Goal: Book appointment/travel/reservation

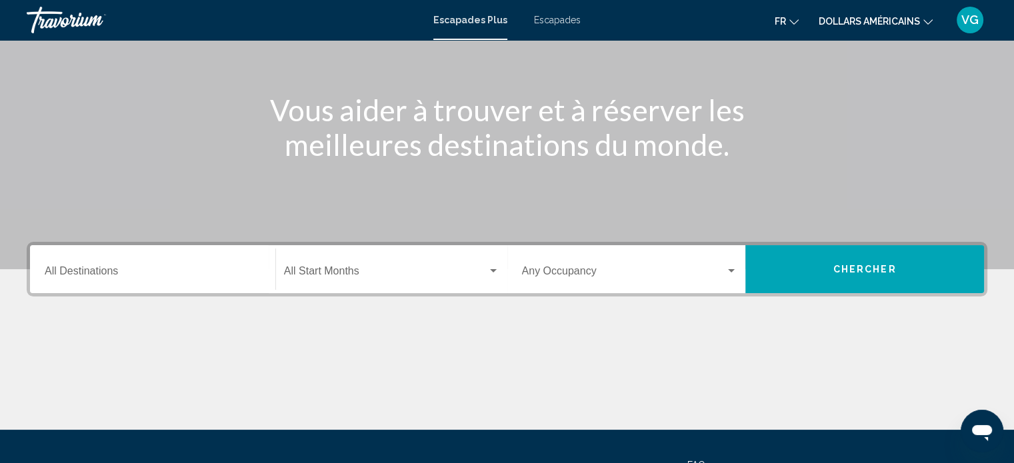
scroll to position [133, 0]
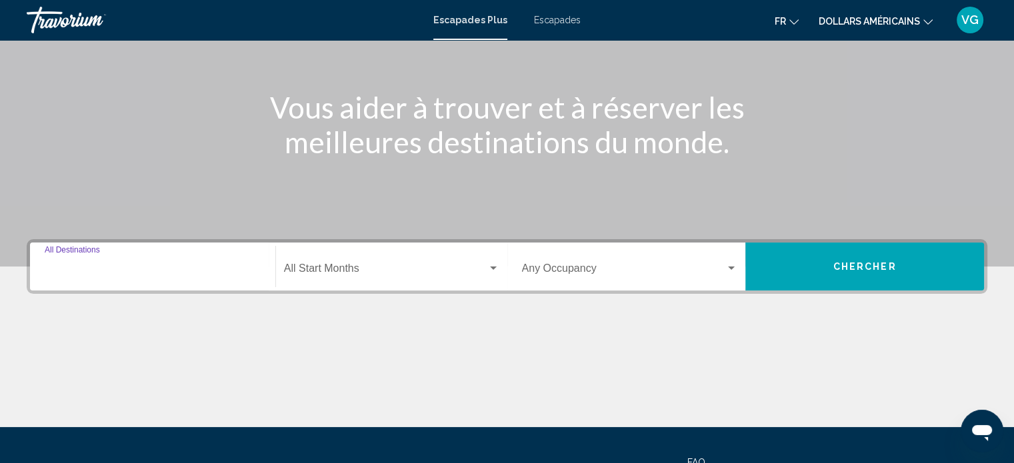
click at [157, 275] on input "Destination All Destinations" at bounding box center [153, 271] width 216 height 12
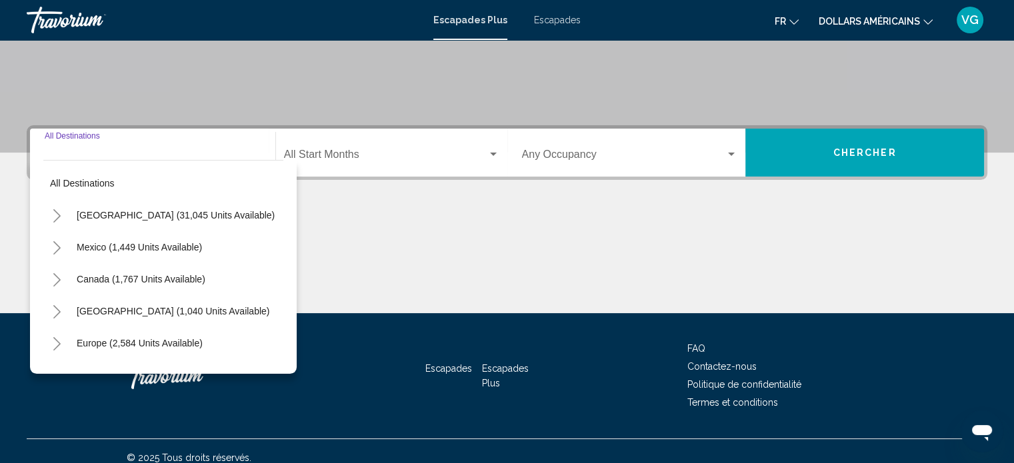
scroll to position [260, 0]
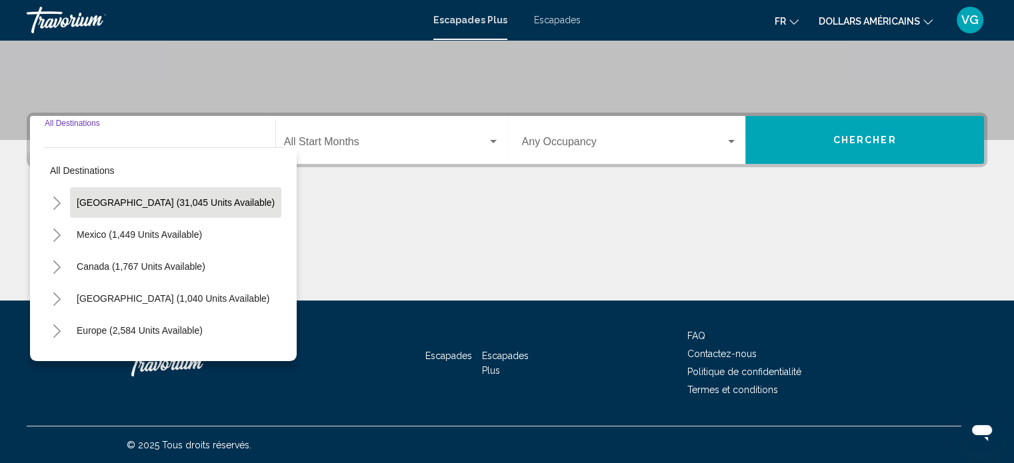
click at [171, 203] on span "[GEOGRAPHIC_DATA] (31,045 units available)" at bounding box center [176, 202] width 198 height 11
type input "**********"
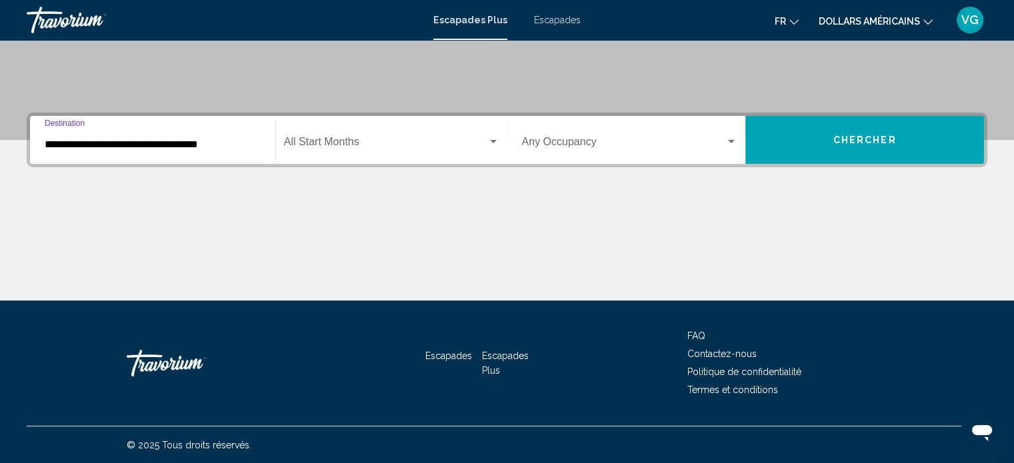
click at [341, 141] on span "Widget de recherche" at bounding box center [385, 145] width 203 height 12
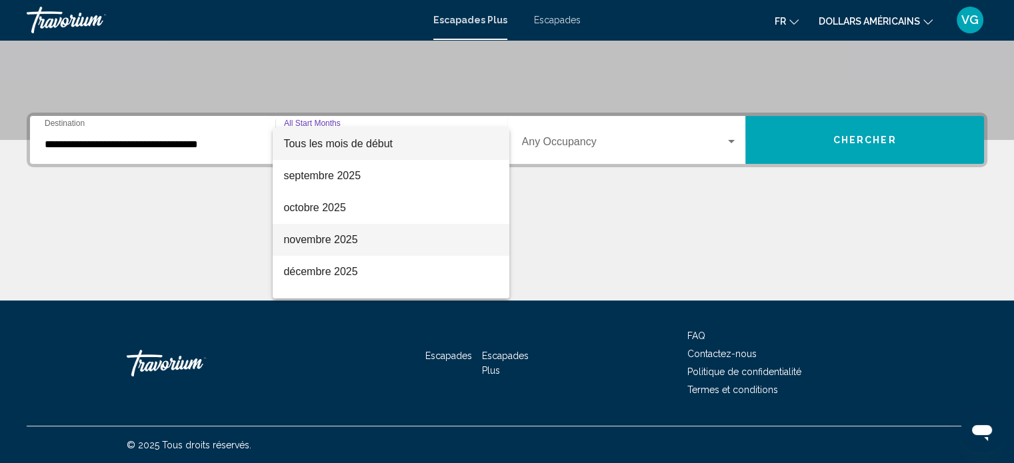
click at [402, 241] on span "novembre 2025" at bounding box center [390, 240] width 215 height 32
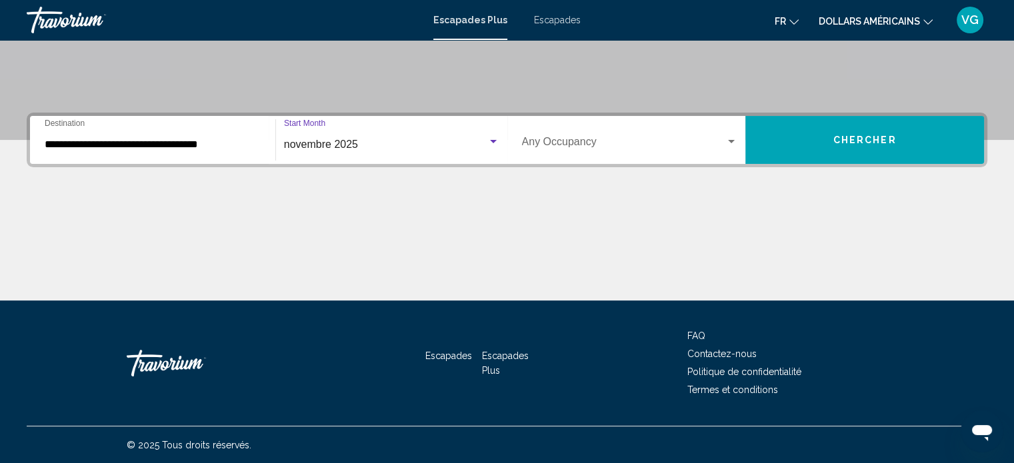
click at [573, 142] on span "Widget de recherche" at bounding box center [624, 145] width 204 height 12
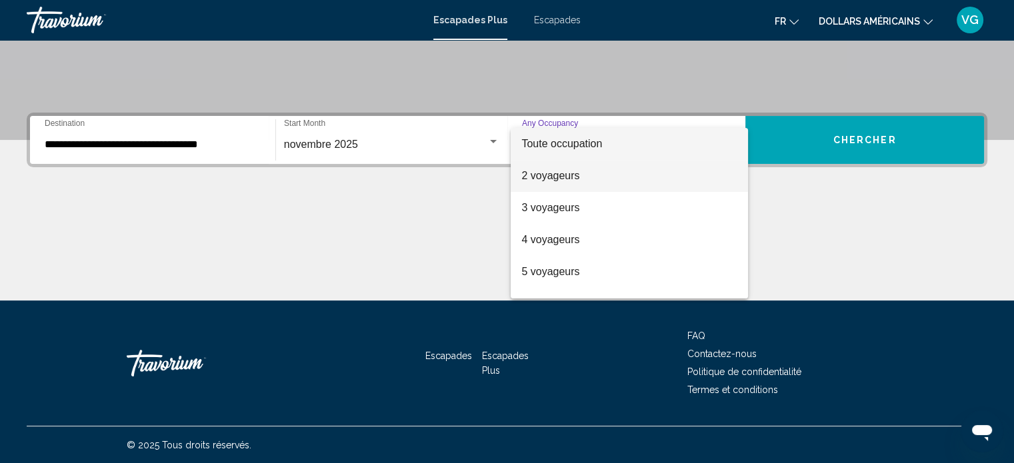
click at [579, 178] on font "2 voyageurs" at bounding box center [550, 175] width 58 height 11
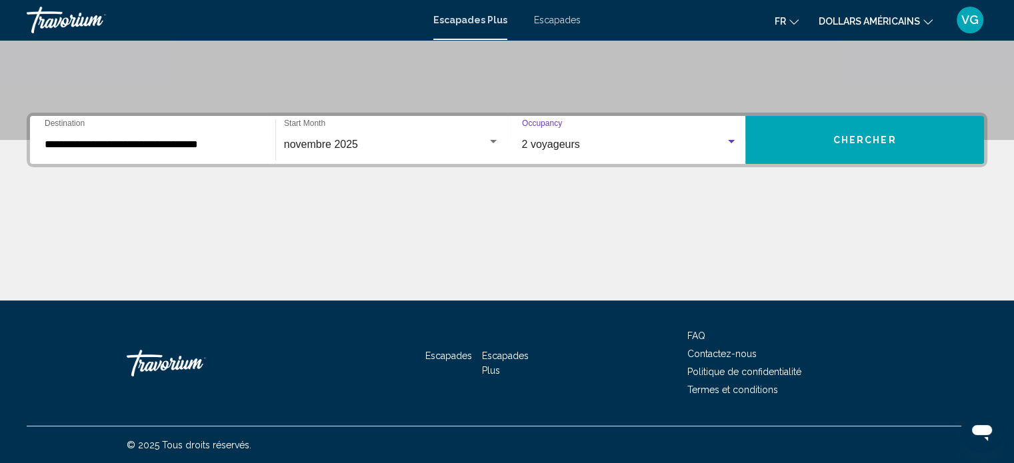
click at [831, 144] on button "Chercher" at bounding box center [864, 140] width 239 height 48
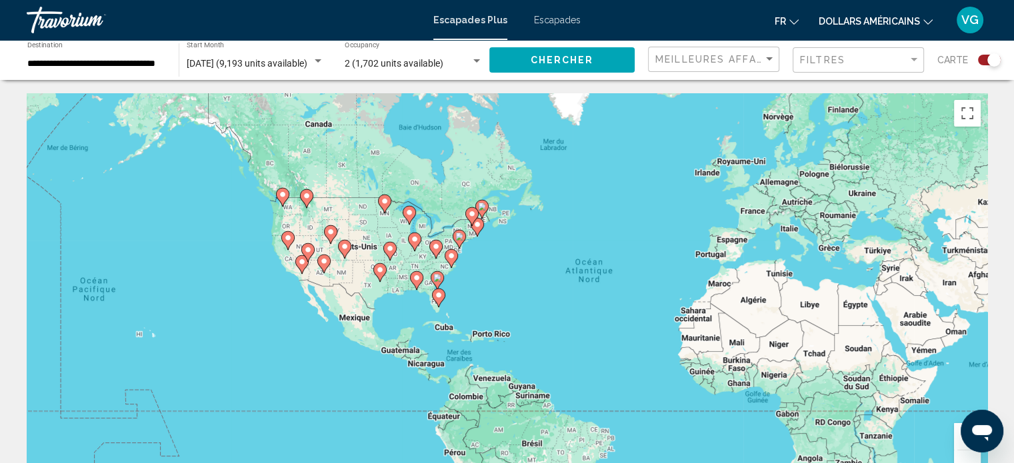
drag, startPoint x: 472, startPoint y: 362, endPoint x: 580, endPoint y: 362, distance: 108.0
click at [593, 365] on div "Pour activer le glissement avec le clavier, appuyez sur Alt+Entrée. Une fois ce…" at bounding box center [507, 293] width 961 height 400
click at [144, 321] on image "Contenu principal" at bounding box center [145, 317] width 8 height 8
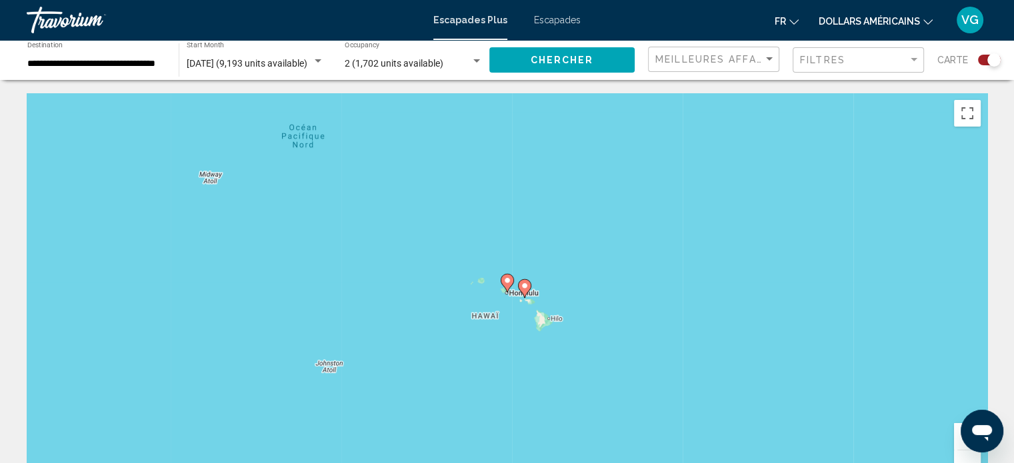
click at [525, 288] on image "Contenu principal" at bounding box center [525, 286] width 8 height 8
type input "**********"
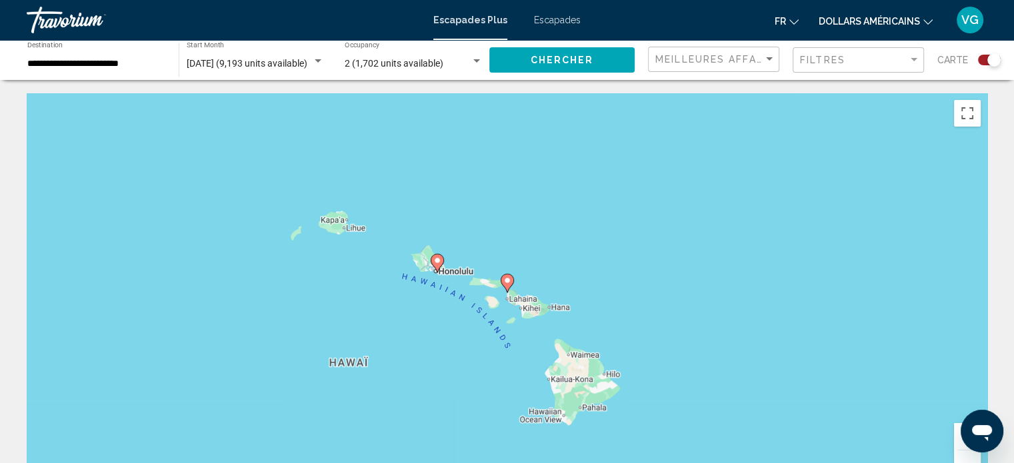
click at [437, 270] on icon "Contenu principal" at bounding box center [437, 263] width 12 height 17
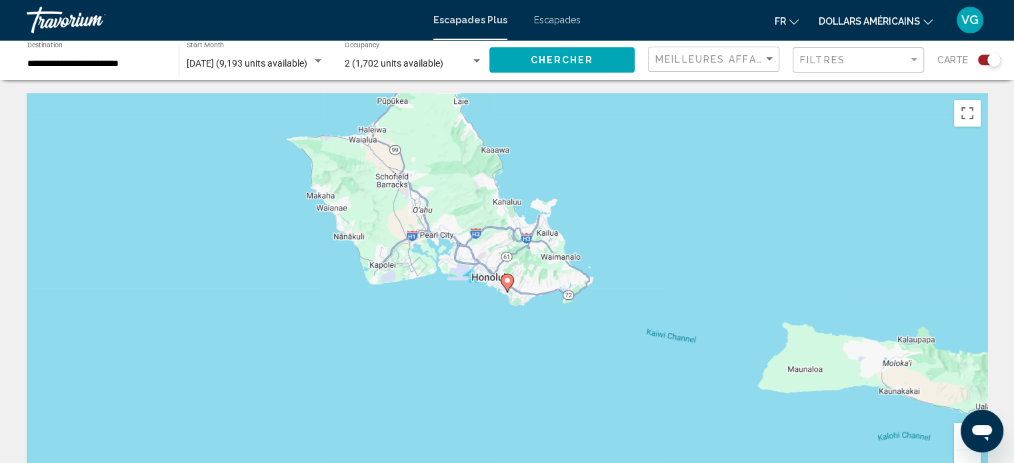
click at [507, 287] on icon "Contenu principal" at bounding box center [507, 283] width 12 height 17
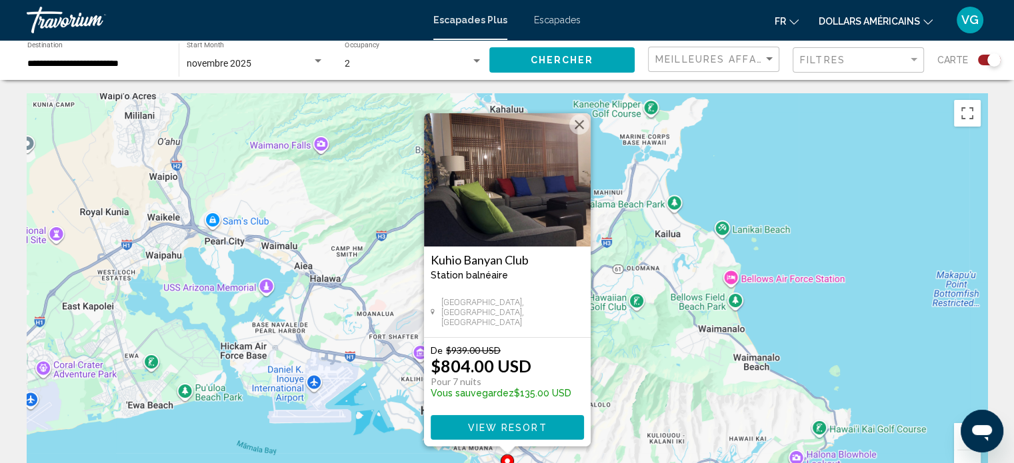
drag, startPoint x: 583, startPoint y: 121, endPoint x: 647, endPoint y: 202, distance: 103.0
click at [583, 122] on button "Fermer" at bounding box center [579, 125] width 20 height 20
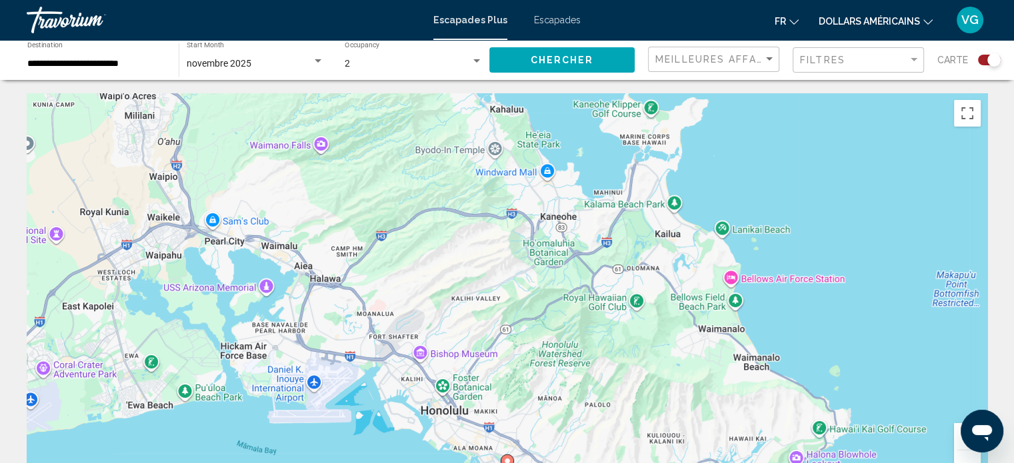
click at [87, 57] on div "**********" at bounding box center [96, 60] width 138 height 37
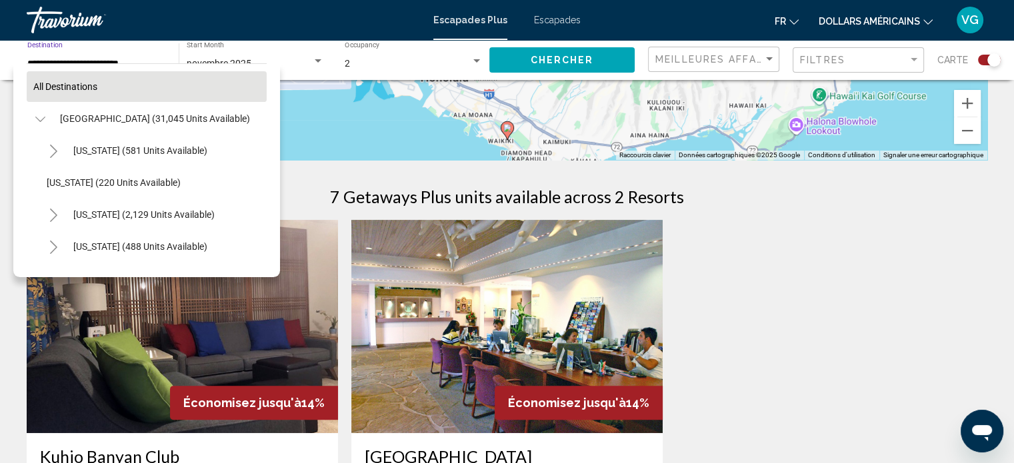
click at [72, 89] on span "All destinations" at bounding box center [65, 86] width 64 height 11
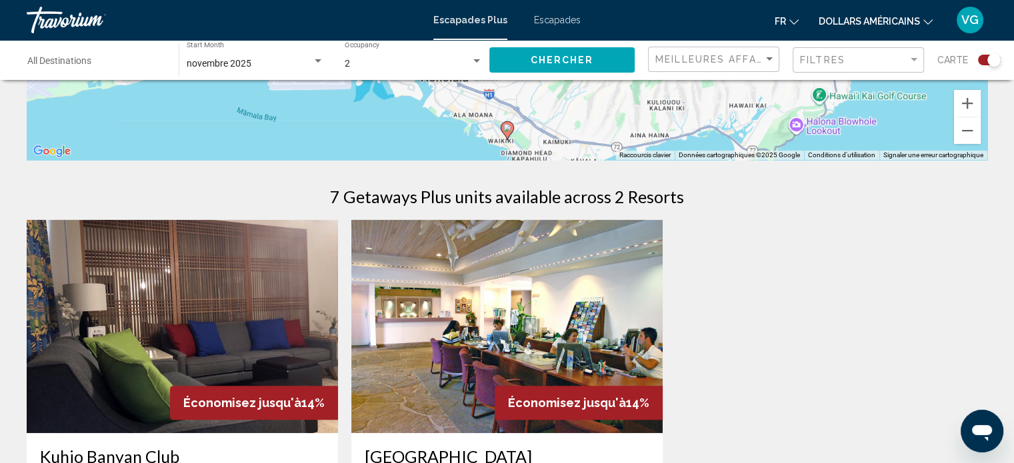
click at [532, 58] on span "Chercher" at bounding box center [562, 60] width 63 height 11
